Goal: Find specific page/section

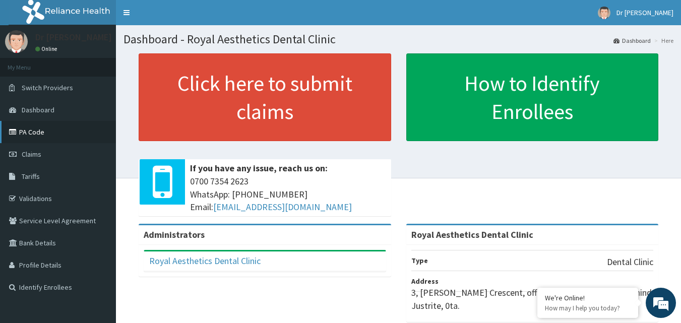
click at [34, 126] on link "PA Code" at bounding box center [58, 132] width 116 height 22
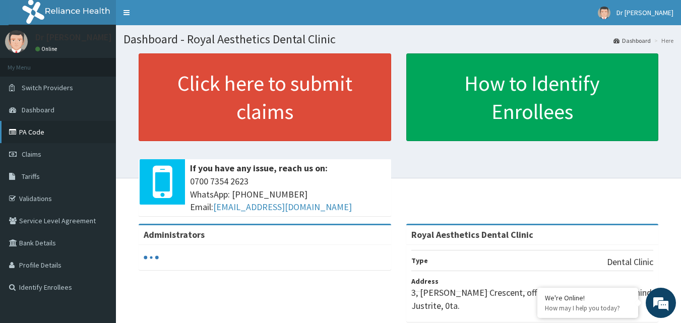
click at [29, 136] on link "PA Code" at bounding box center [58, 132] width 116 height 22
